Goal: Navigation & Orientation: Find specific page/section

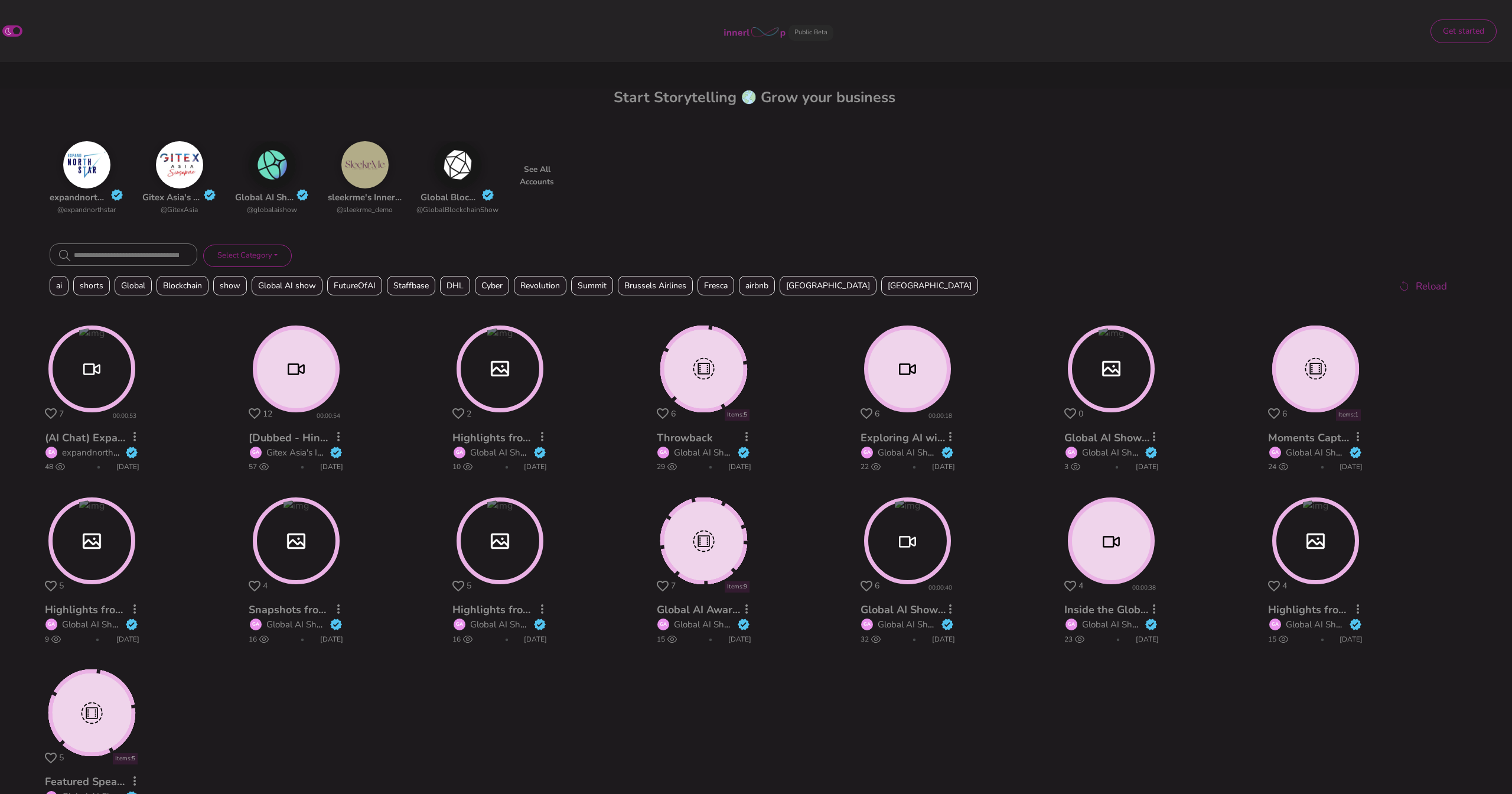
scroll to position [69, 0]
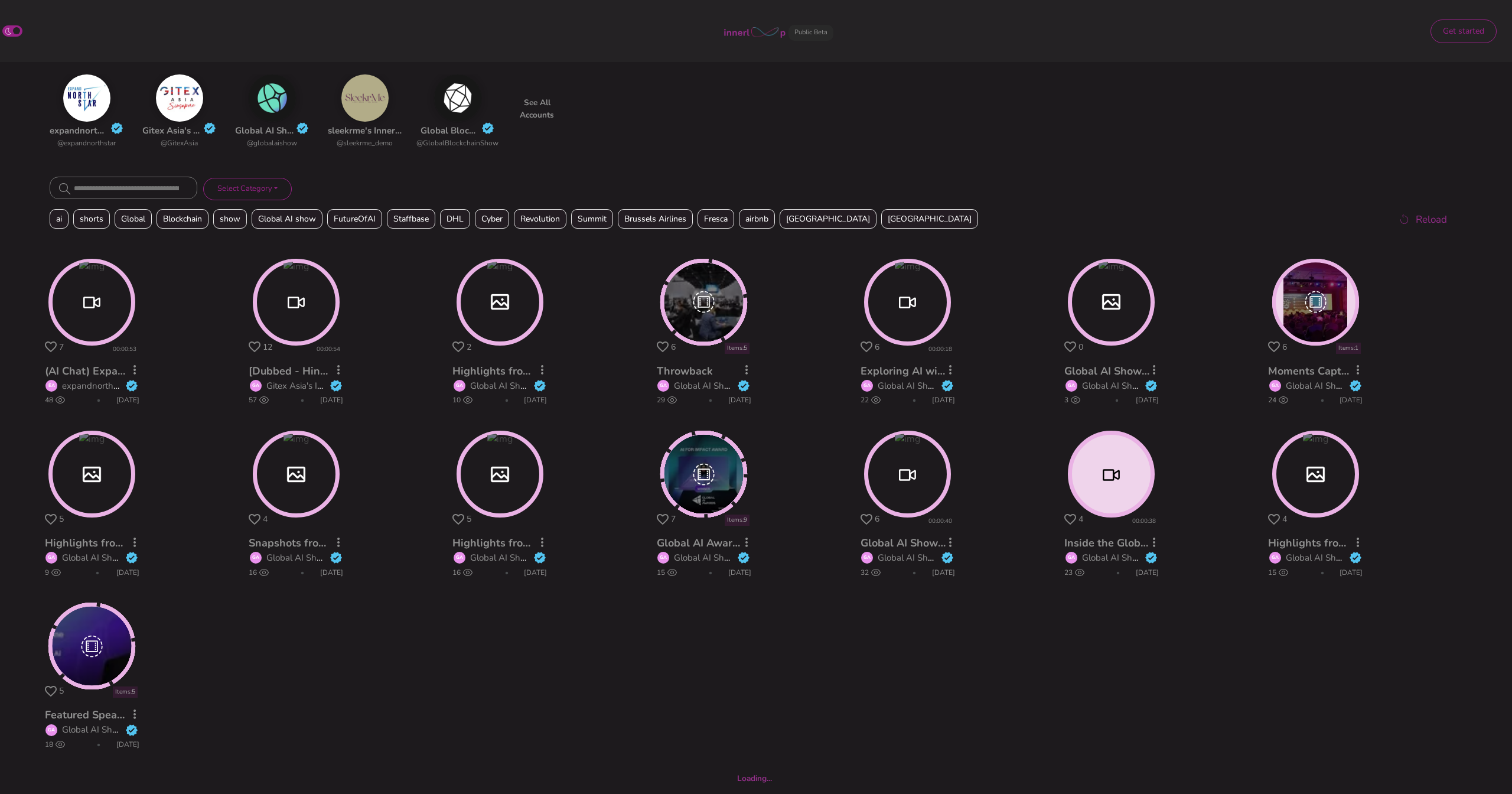
click at [100, 298] on circle at bounding box center [92, 302] width 83 height 83
